Goal: Information Seeking & Learning: Learn about a topic

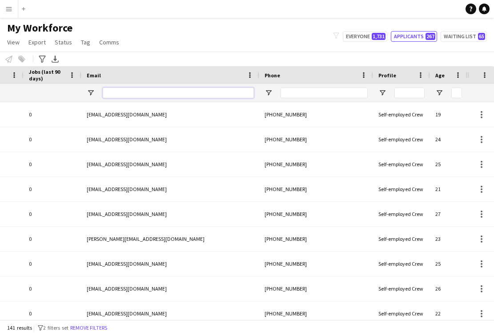
click at [245, 90] on input "Email Filter Input" at bounding box center [178, 93] width 151 height 11
paste input "**********"
type input "**********"
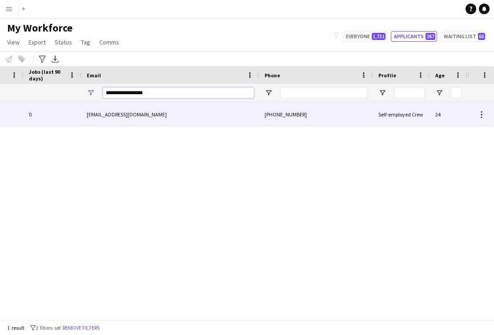
type input "**********"
click at [242, 115] on div "[EMAIL_ADDRESS][DOMAIN_NAME]" at bounding box center [170, 114] width 178 height 24
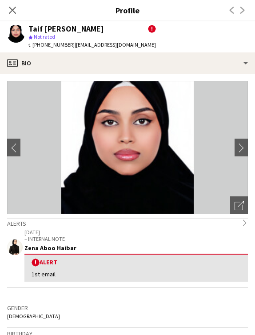
click at [54, 227] on div "Alerts chevron-right" at bounding box center [127, 223] width 241 height 10
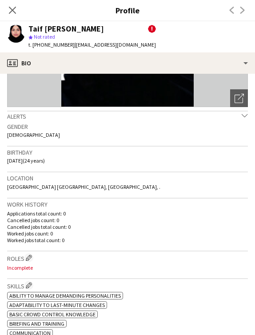
scroll to position [108, 0]
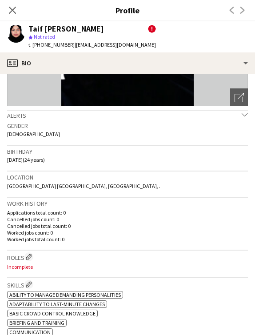
click at [169, 153] on h3 "Birthday" at bounding box center [127, 152] width 241 height 8
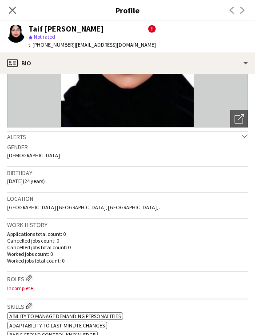
scroll to position [0, 0]
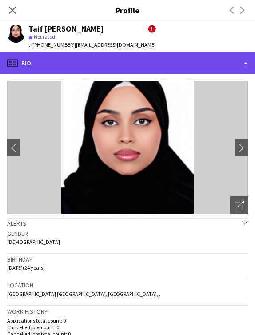
click at [128, 64] on div "profile Bio" at bounding box center [127, 62] width 255 height 21
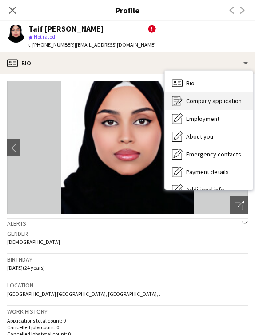
click at [202, 102] on span "Company application" at bounding box center [214, 101] width 56 height 8
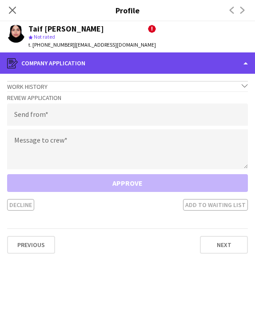
click at [211, 67] on div "register Company application" at bounding box center [127, 62] width 255 height 21
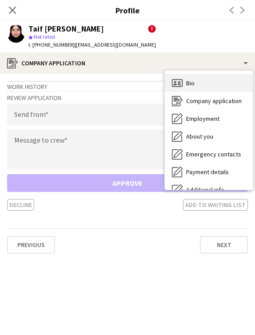
click at [209, 79] on div "Bio Bio" at bounding box center [209, 83] width 88 height 18
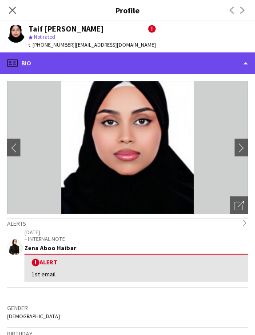
click at [225, 53] on div "profile Bio" at bounding box center [127, 62] width 255 height 21
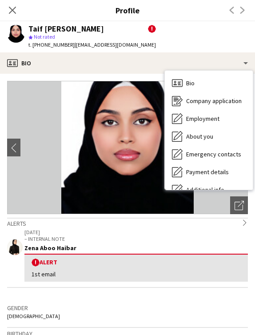
click at [50, 82] on img at bounding box center [127, 147] width 241 height 133
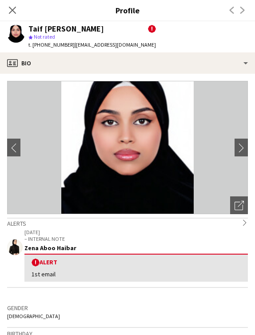
click at [168, 49] on app-profile-header "Taif [PERSON_NAME] ! star Not rated t. [PHONE_NUMBER] | [EMAIL_ADDRESS][DOMAIN_…" at bounding box center [127, 36] width 255 height 31
click at [162, 261] on div "! Alert" at bounding box center [136, 262] width 209 height 8
click at [37, 115] on img at bounding box center [127, 147] width 241 height 133
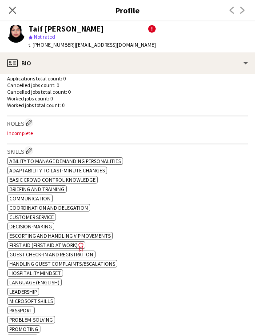
scroll to position [357, 0]
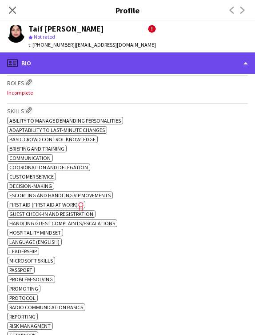
click at [112, 71] on div "profile Bio" at bounding box center [127, 62] width 255 height 21
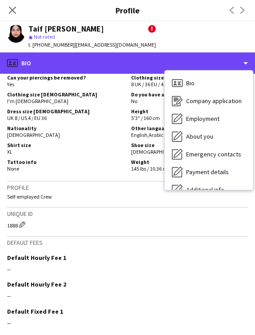
scroll to position [748, 0]
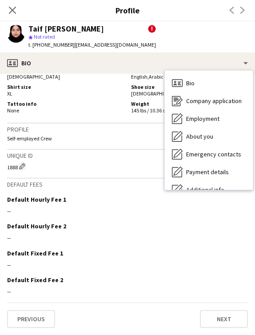
click at [107, 12] on h3 "Profile" at bounding box center [127, 10] width 255 height 12
